Goal: Task Accomplishment & Management: Complete application form

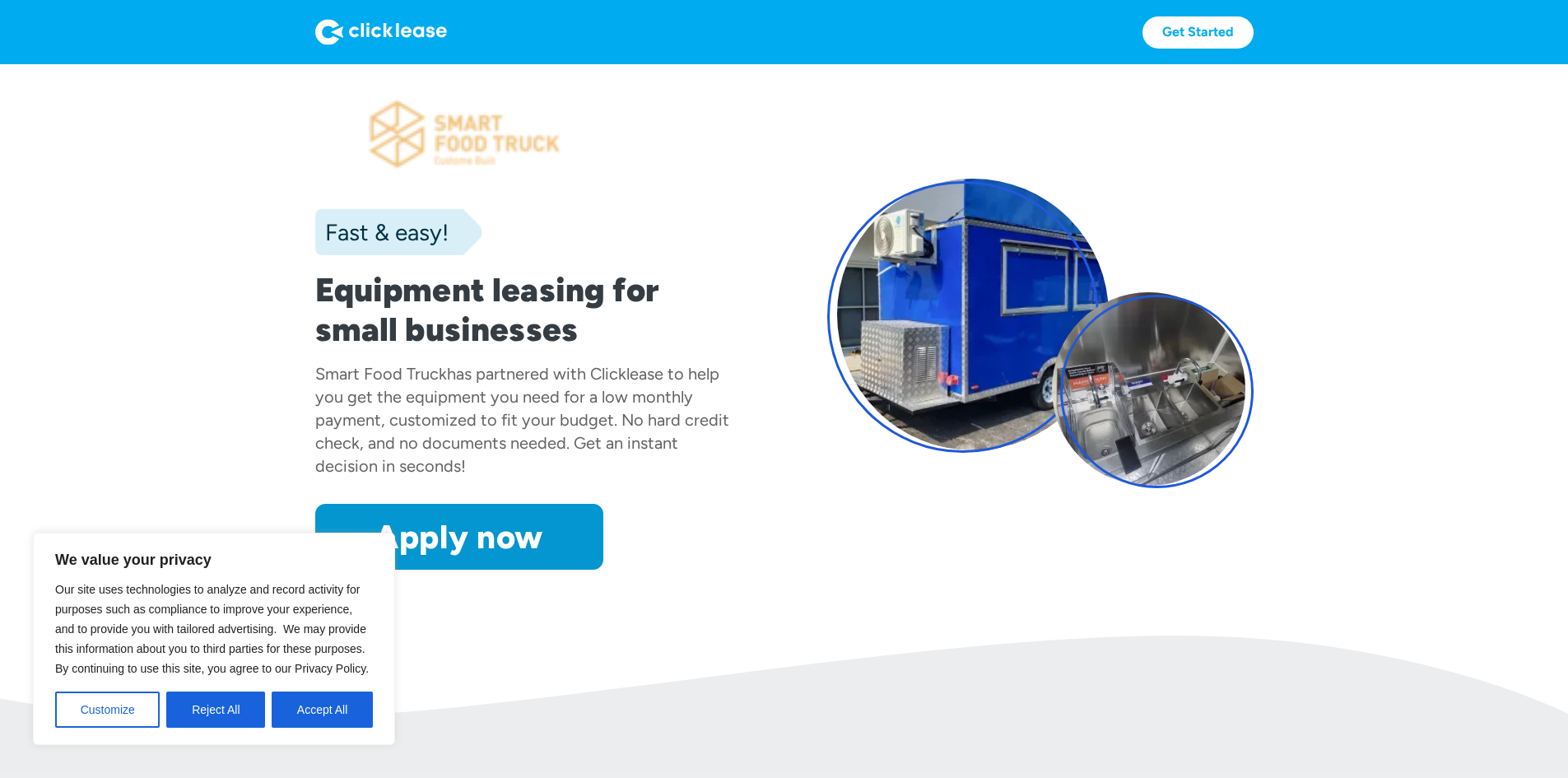
click at [356, 717] on button "Accept All" at bounding box center [322, 710] width 101 height 36
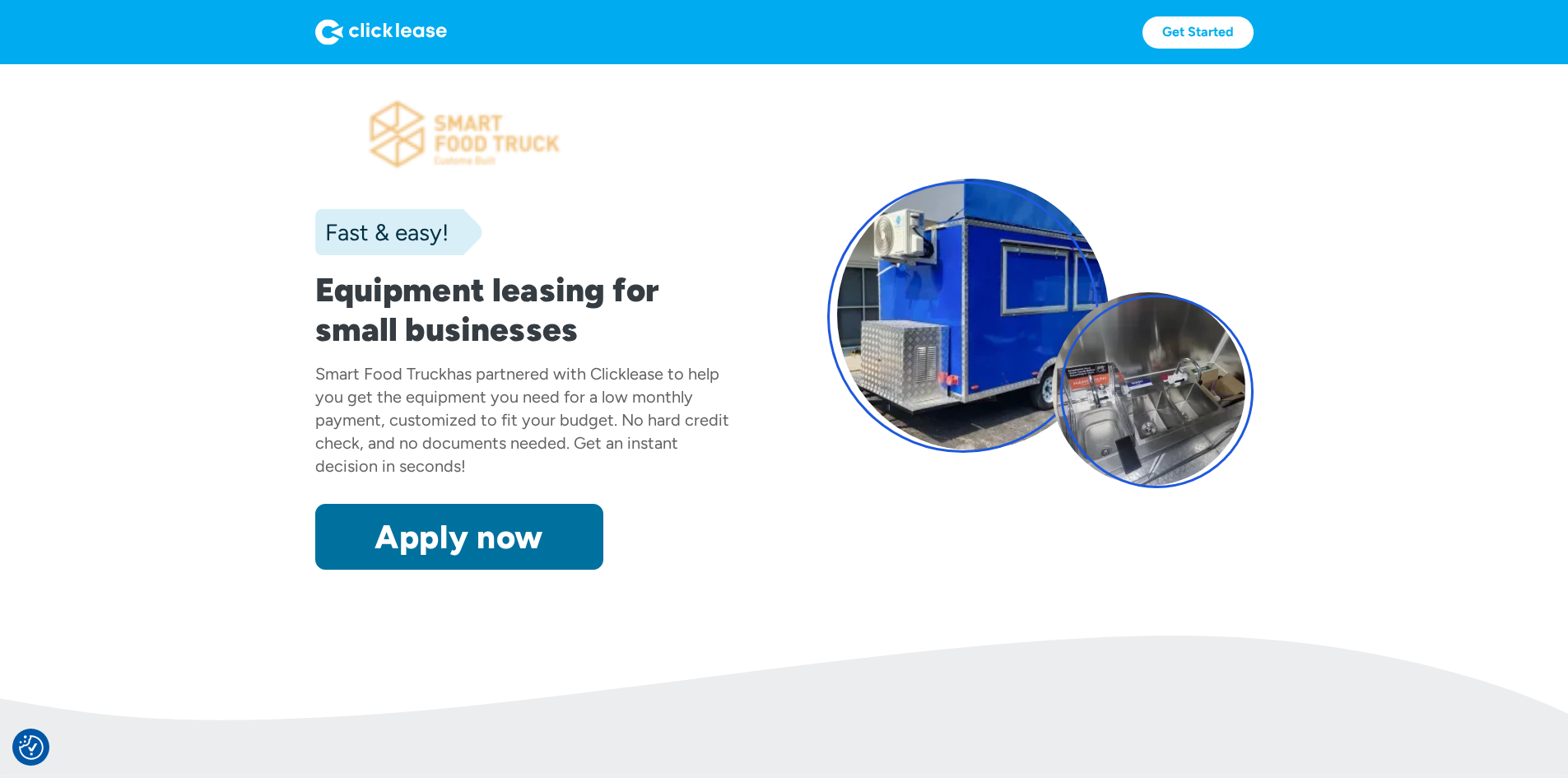
click at [383, 570] on link "Apply now" at bounding box center [460, 536] width 288 height 66
